Goal: Navigation & Orientation: Find specific page/section

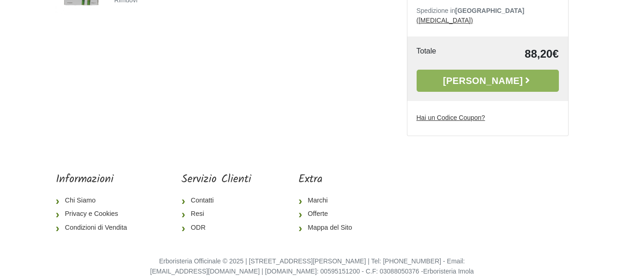
scroll to position [200, 0]
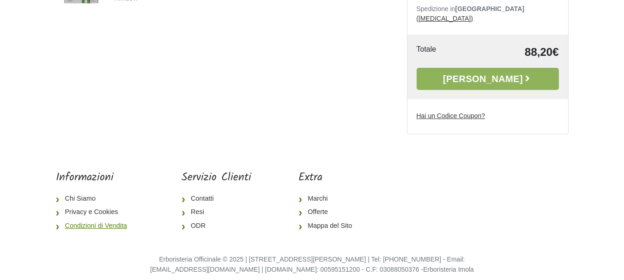
click at [92, 219] on link "Condizioni di Vendita" at bounding box center [95, 226] width 78 height 14
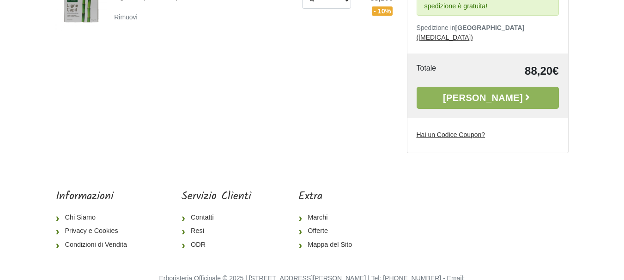
scroll to position [185, 0]
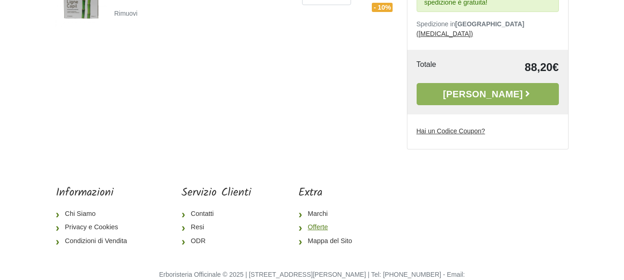
click at [312, 221] on link "Offerte" at bounding box center [328, 228] width 61 height 14
